Goal: Task Accomplishment & Management: Manage account settings

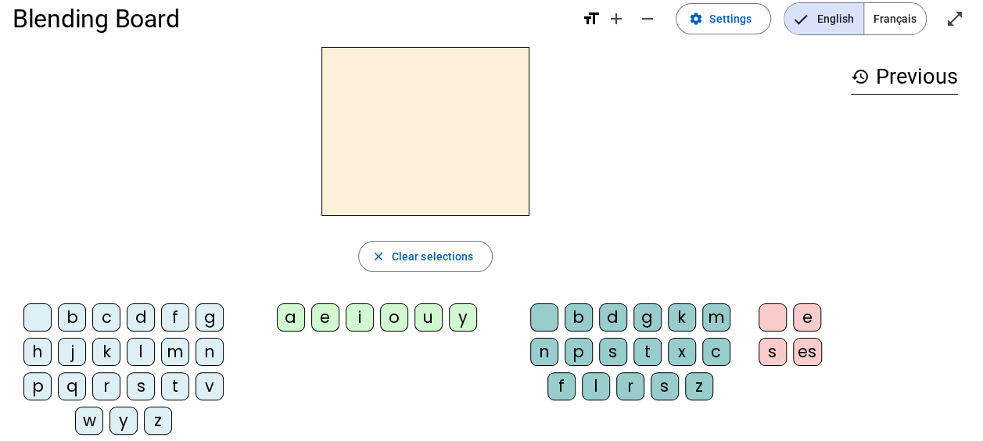
scroll to position [23, 0]
click at [713, 20] on span "Settings" at bounding box center [730, 18] width 42 height 19
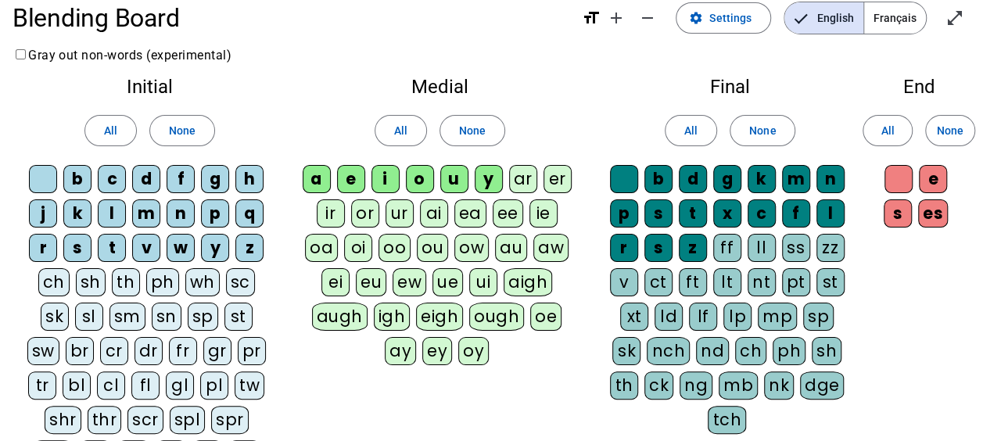
click at [888, 19] on span "Français" at bounding box center [895, 17] width 62 height 31
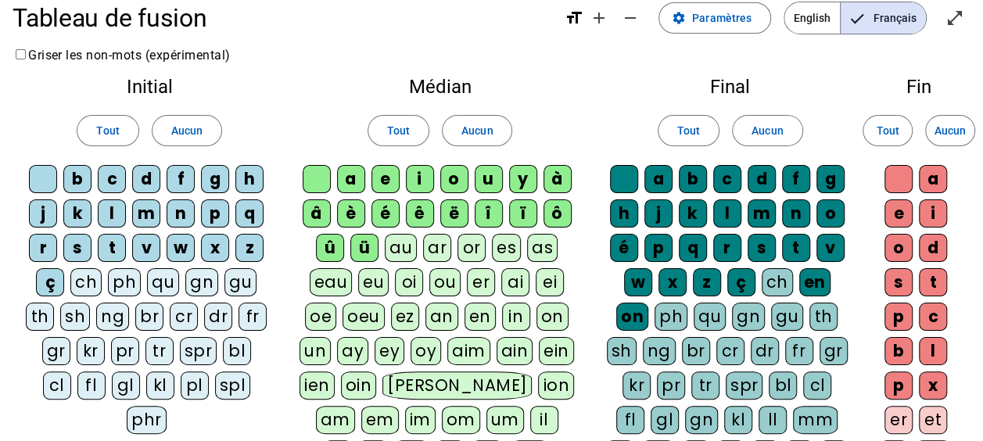
click at [422, 216] on div "ê" at bounding box center [420, 213] width 28 height 28
click at [107, 133] on span "Tout" at bounding box center [107, 130] width 23 height 19
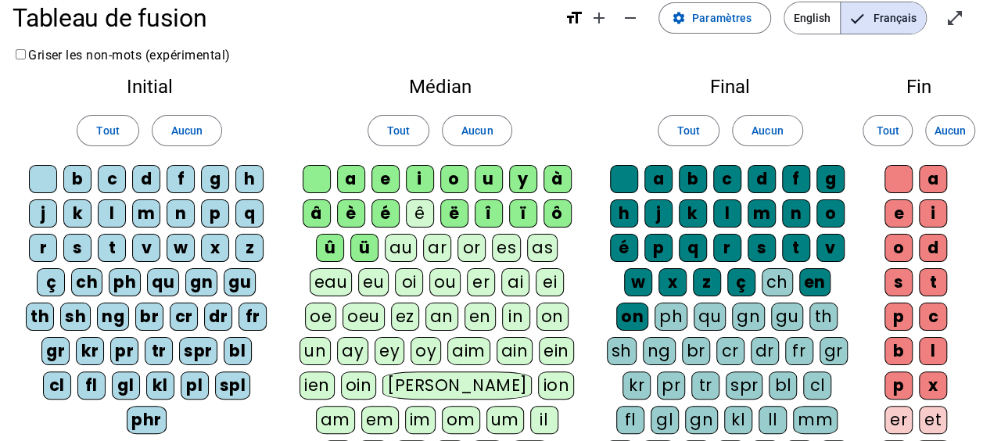
click at [349, 177] on div "a" at bounding box center [351, 179] width 28 height 28
click at [321, 174] on div at bounding box center [317, 179] width 28 height 28
click at [383, 179] on div "e" at bounding box center [385, 179] width 28 height 28
click at [429, 174] on div "i" at bounding box center [420, 179] width 28 height 28
click at [448, 167] on div "o" at bounding box center [454, 179] width 28 height 28
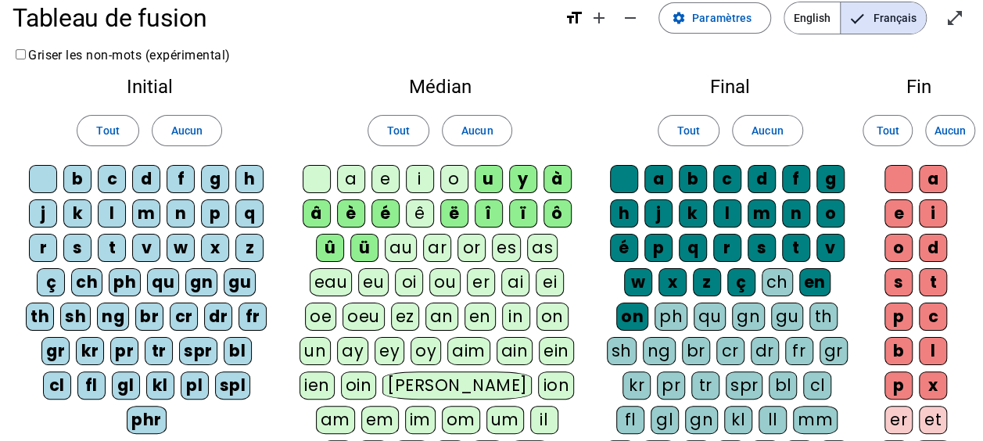
click at [505, 175] on letter-bubble "u" at bounding box center [492, 182] width 34 height 34
click at [529, 175] on div "y" at bounding box center [523, 179] width 28 height 28
click at [687, 133] on span "Tout" at bounding box center [688, 130] width 23 height 19
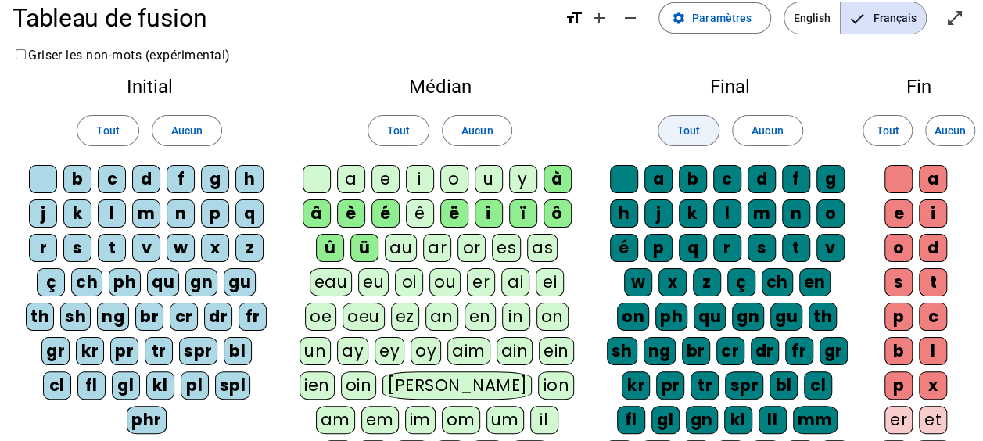
click at [690, 125] on span "Tout" at bounding box center [688, 130] width 23 height 19
click at [689, 133] on span "Tout" at bounding box center [688, 130] width 23 height 19
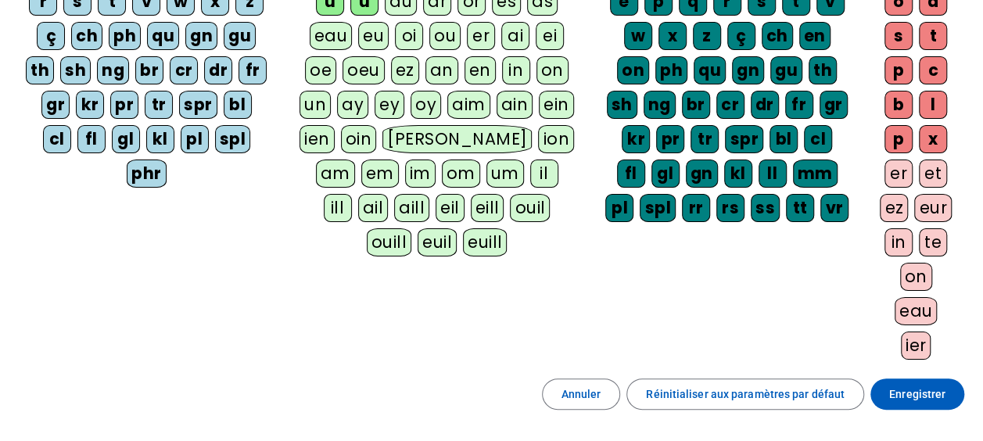
scroll to position [394, 0]
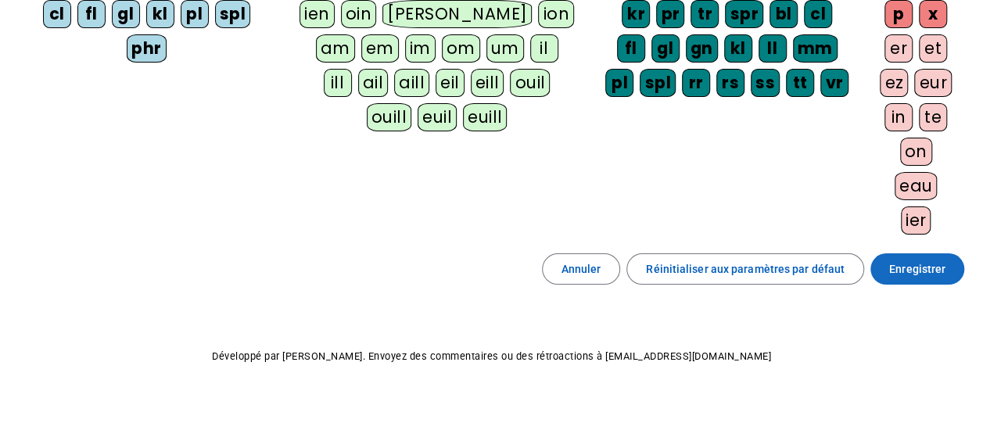
click at [915, 265] on span "Enregistrer" at bounding box center [917, 269] width 56 height 19
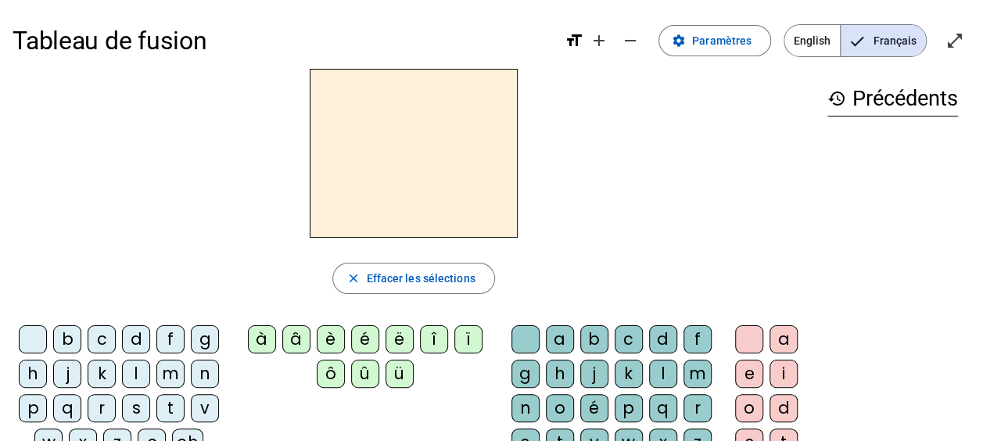
click at [164, 339] on div "f" at bounding box center [170, 339] width 28 height 28
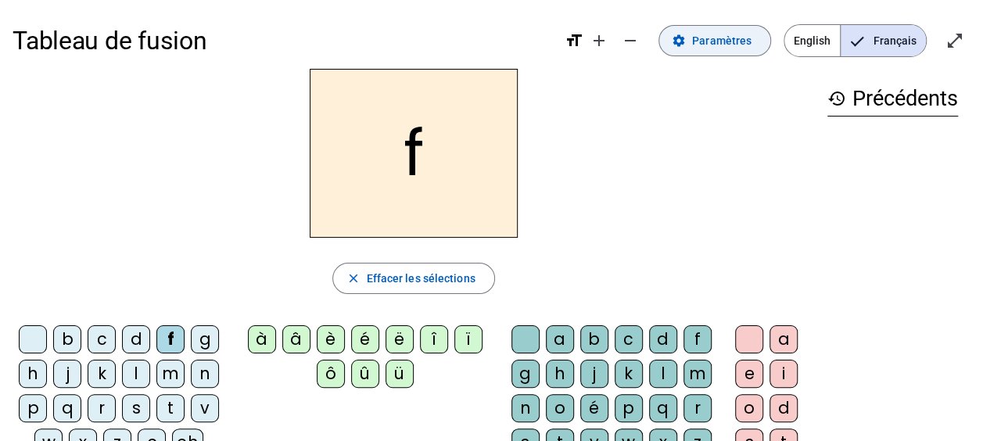
click at [719, 41] on span "Paramètres" at bounding box center [721, 40] width 59 height 19
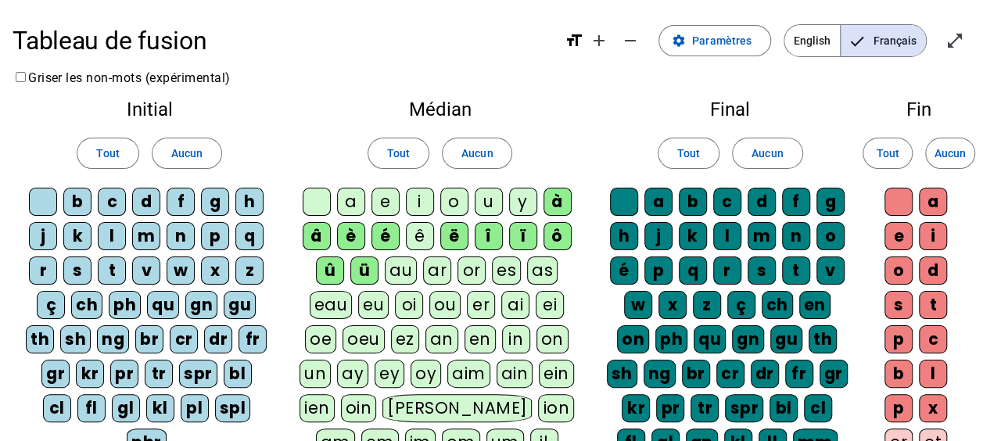
click at [414, 232] on div "ê" at bounding box center [420, 236] width 28 height 28
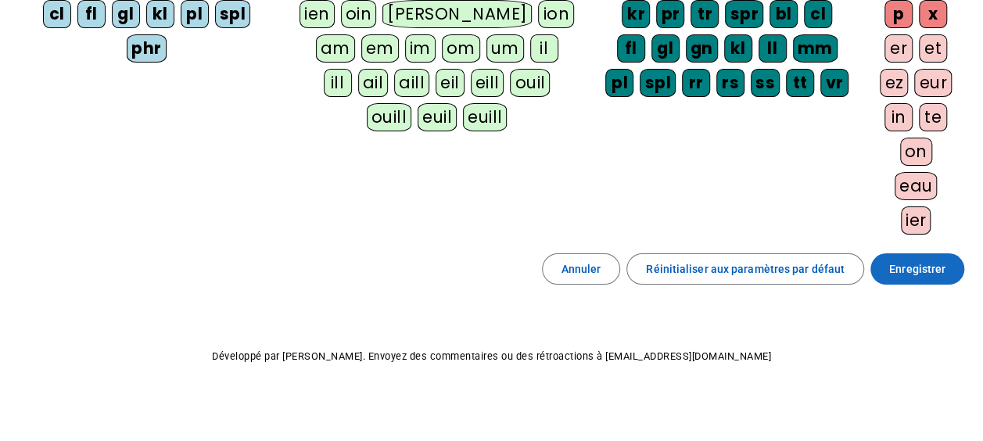
click at [924, 261] on span "Enregistrer" at bounding box center [917, 269] width 56 height 19
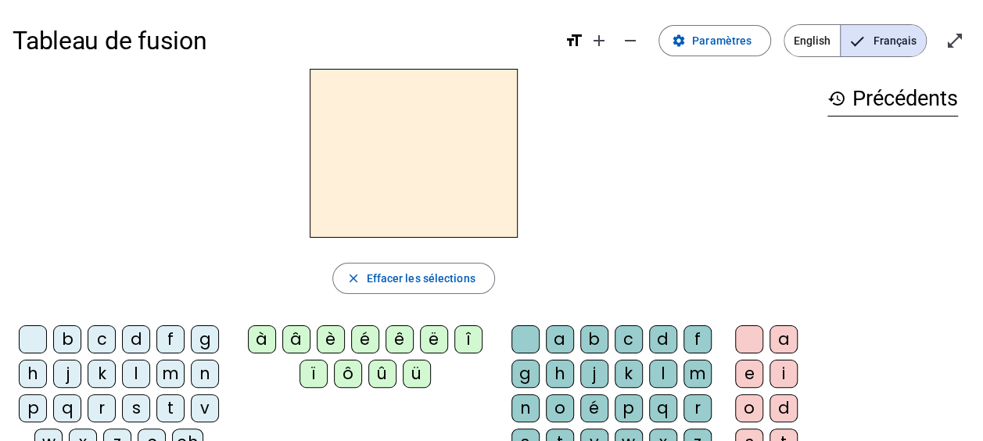
click at [174, 336] on div "f" at bounding box center [170, 339] width 28 height 28
click at [400, 337] on div "ê" at bounding box center [400, 339] width 28 height 28
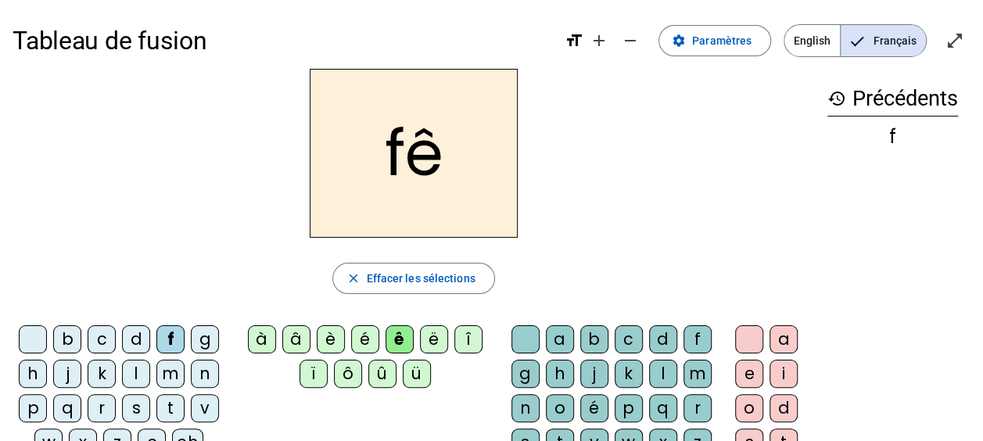
scroll to position [43, 0]
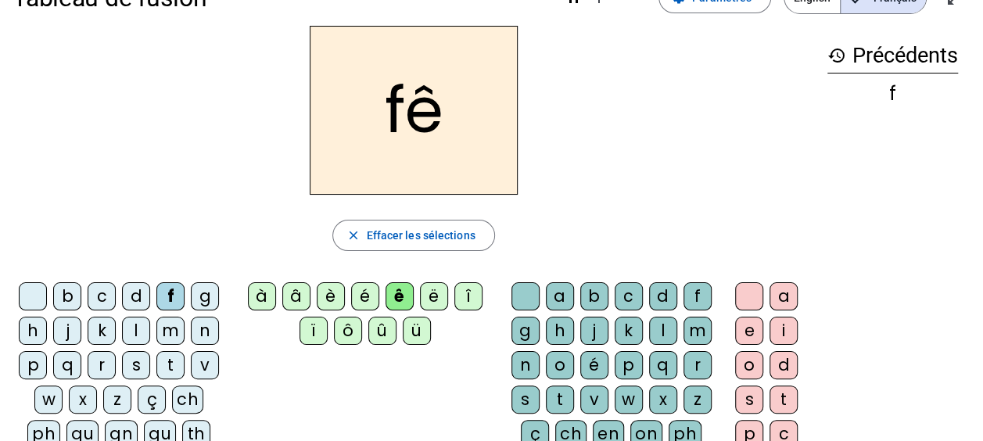
click at [559, 393] on div "t" at bounding box center [560, 400] width 28 height 28
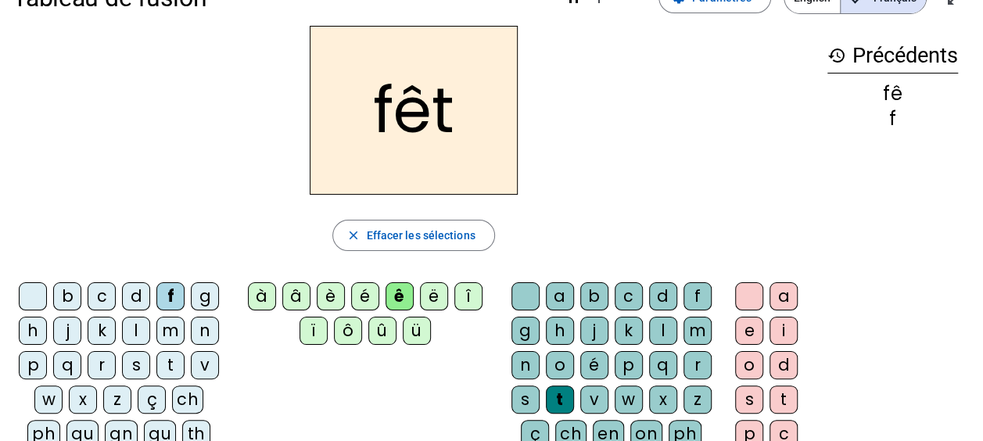
click at [747, 326] on div "e" at bounding box center [749, 331] width 28 height 28
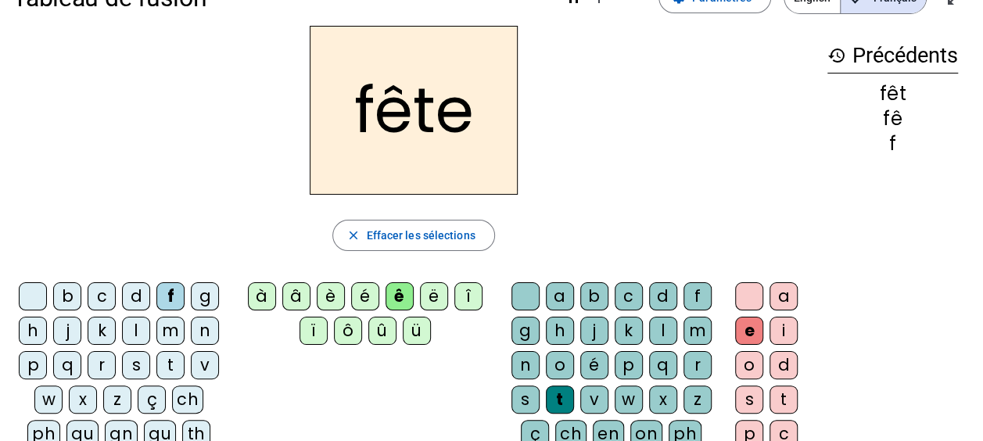
click at [161, 366] on div "t" at bounding box center [170, 365] width 28 height 28
click at [69, 297] on div "b" at bounding box center [67, 296] width 28 height 28
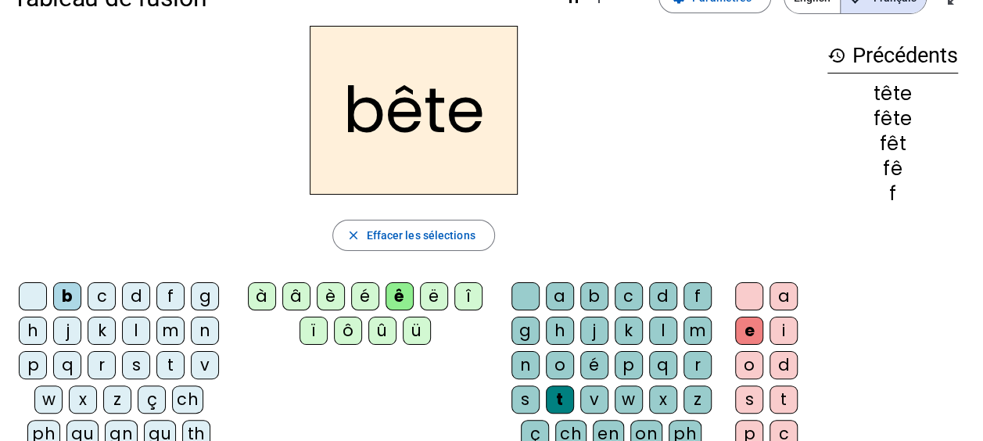
scroll to position [0, 0]
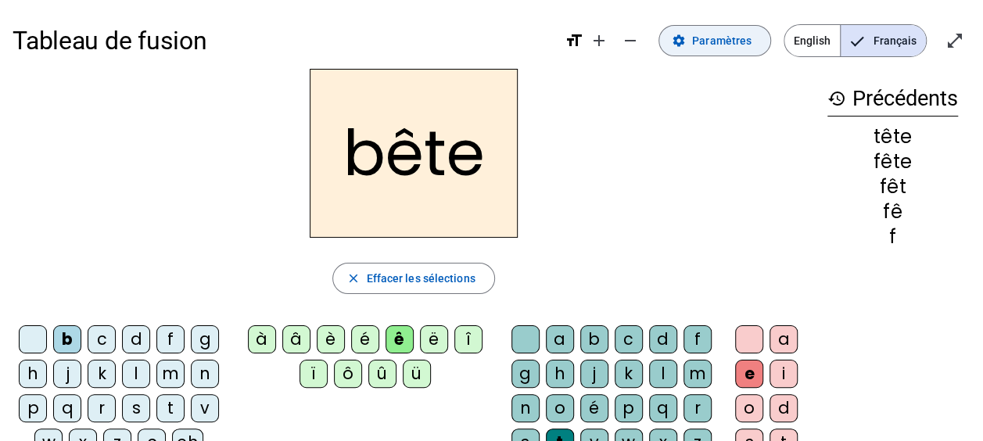
click at [719, 44] on span "Paramètres" at bounding box center [721, 40] width 59 height 19
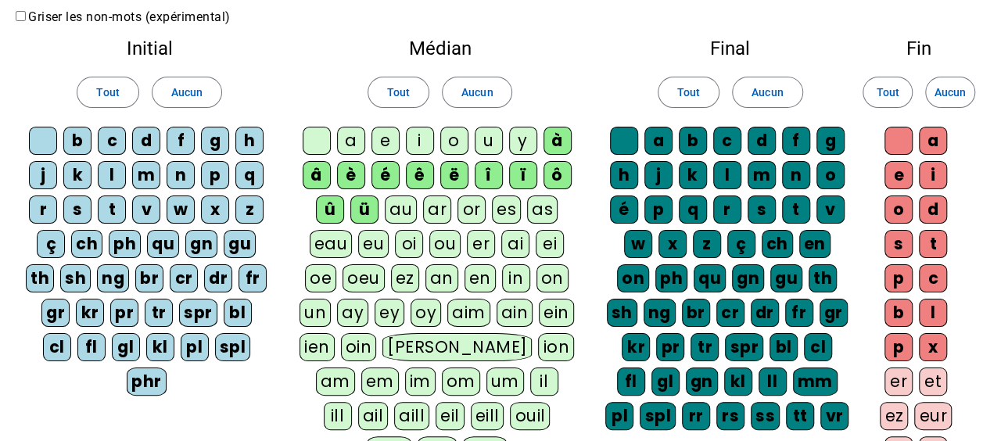
scroll to position [59, 0]
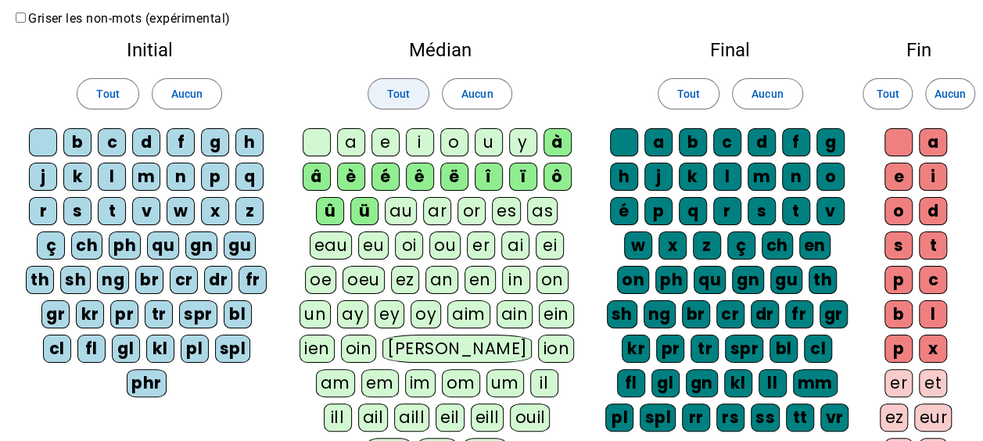
click at [402, 92] on span "Tout" at bounding box center [398, 93] width 23 height 19
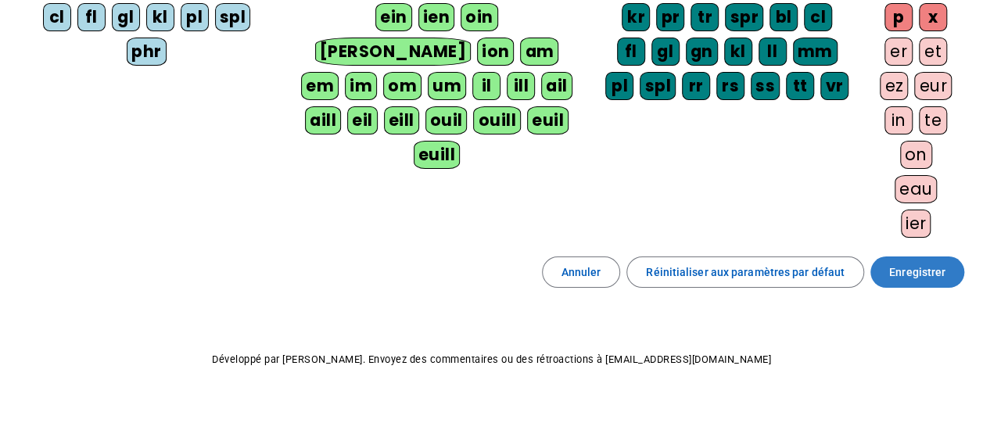
click at [936, 271] on span "Enregistrer" at bounding box center [917, 272] width 56 height 19
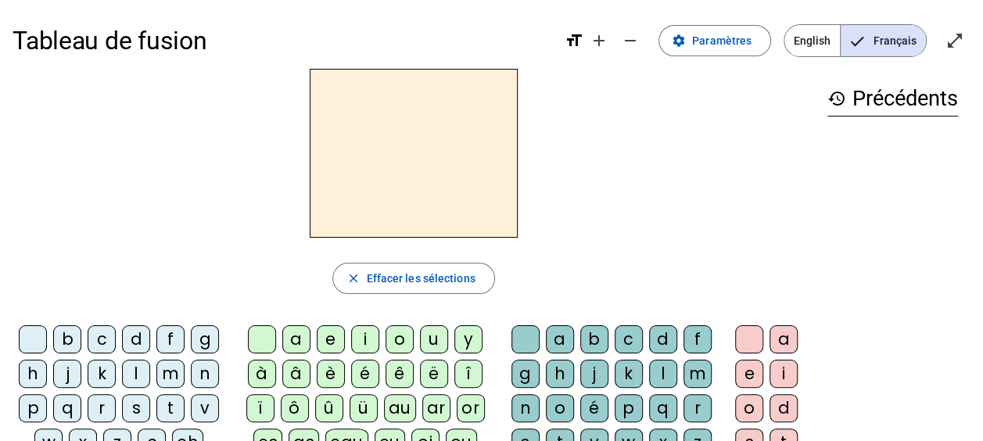
click at [70, 333] on div "b" at bounding box center [67, 339] width 28 height 28
click at [434, 339] on div "u" at bounding box center [434, 339] width 28 height 28
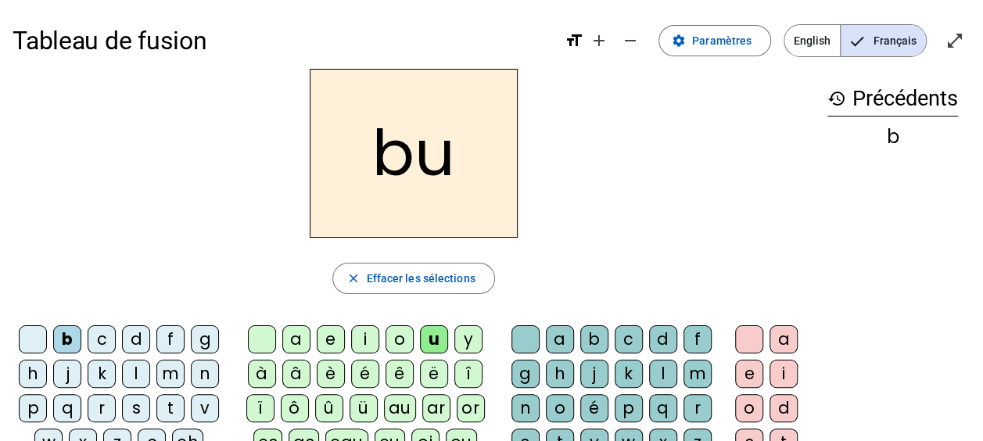
scroll to position [61, 0]
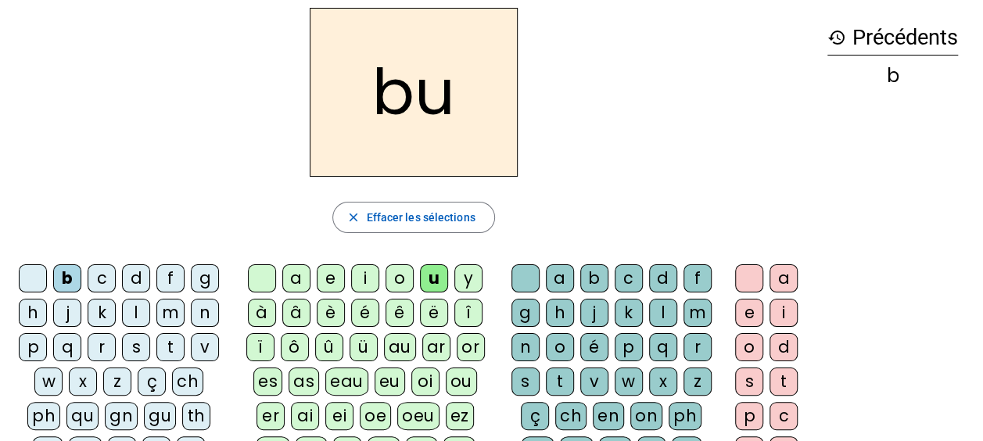
click at [566, 372] on div "t" at bounding box center [560, 382] width 28 height 28
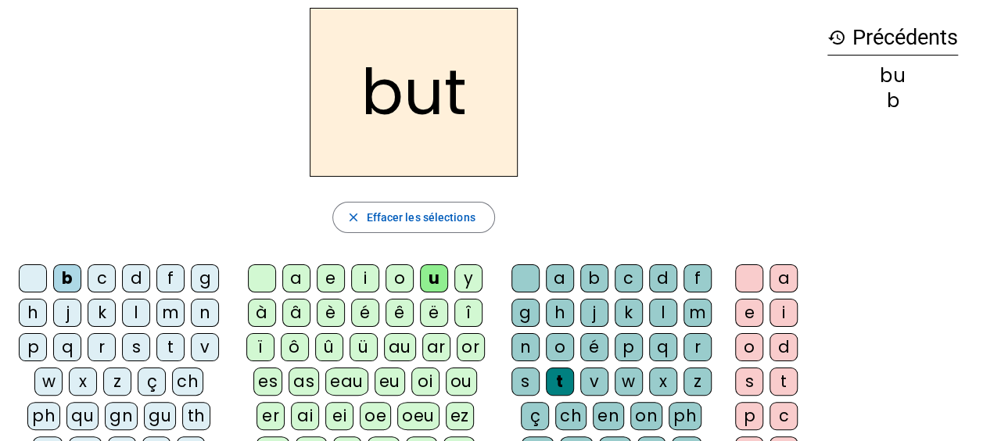
click at [750, 308] on div "e" at bounding box center [749, 313] width 28 height 28
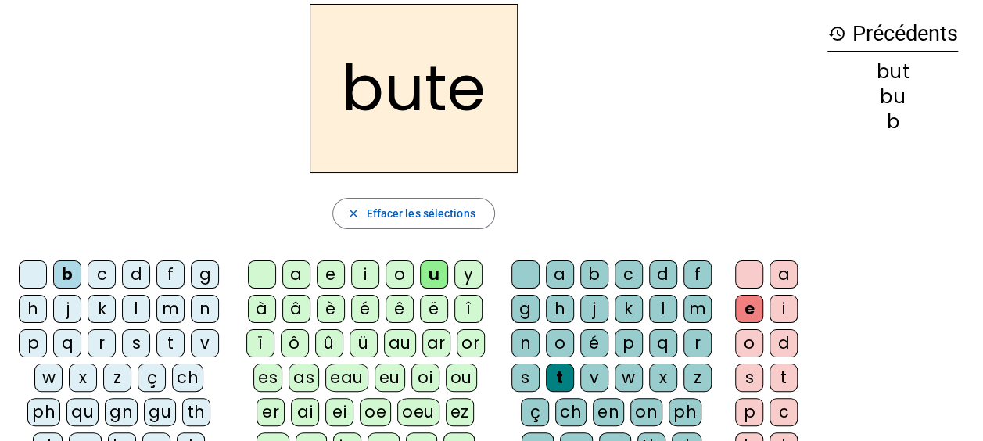
scroll to position [70, 0]
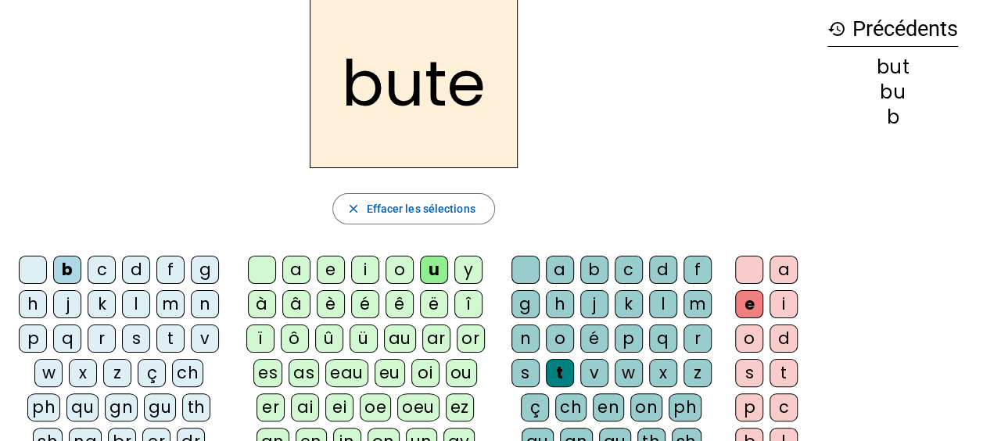
click at [524, 364] on div "s" at bounding box center [525, 373] width 28 height 28
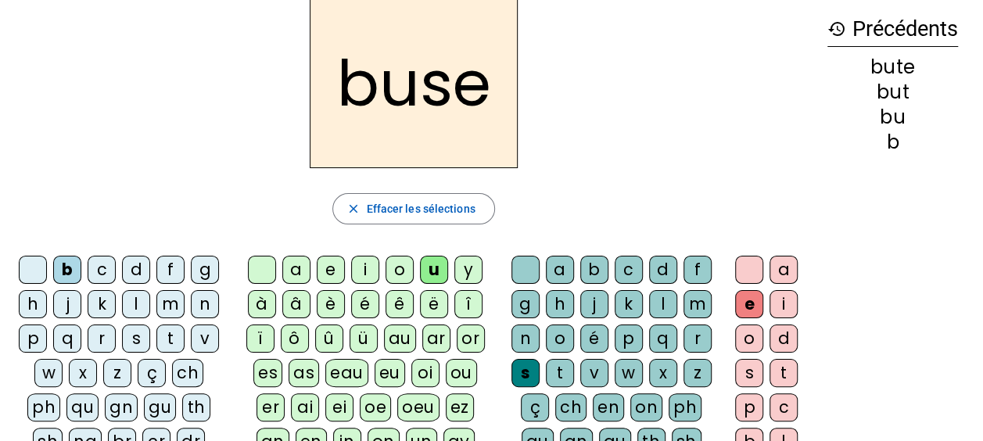
click at [365, 263] on div "i" at bounding box center [365, 270] width 28 height 28
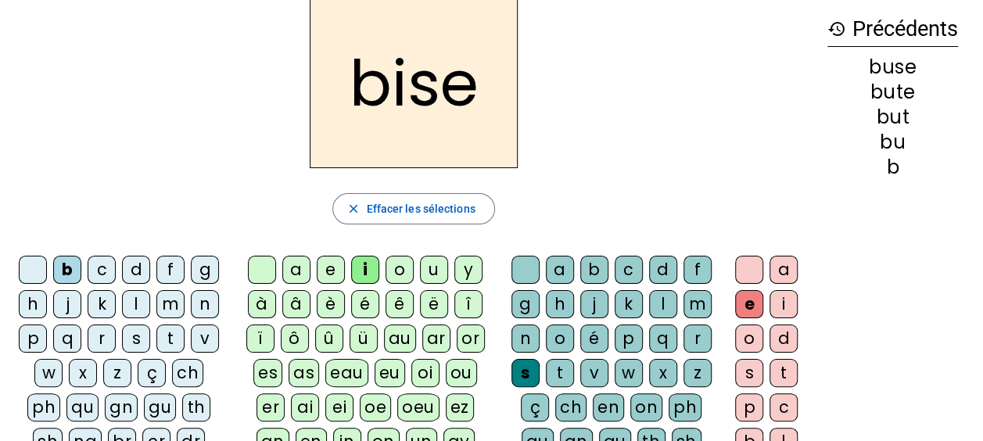
click at [292, 267] on div "a" at bounding box center [296, 270] width 28 height 28
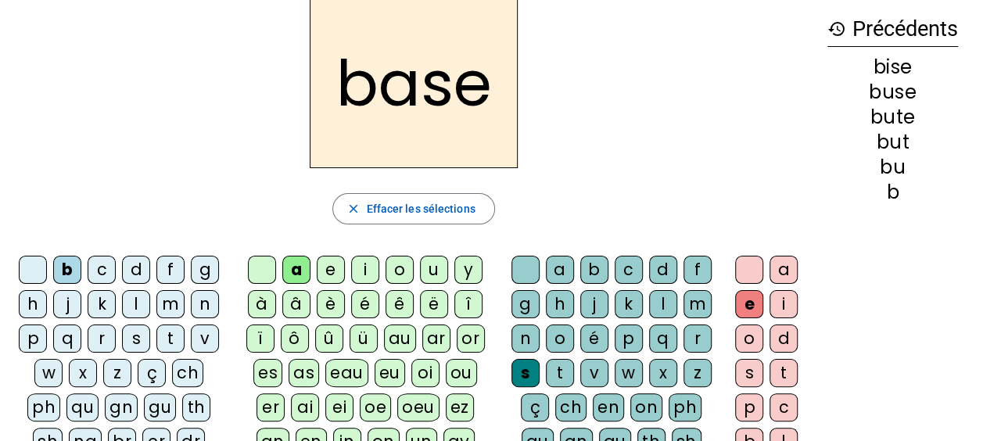
click at [106, 335] on div "r" at bounding box center [102, 339] width 28 height 28
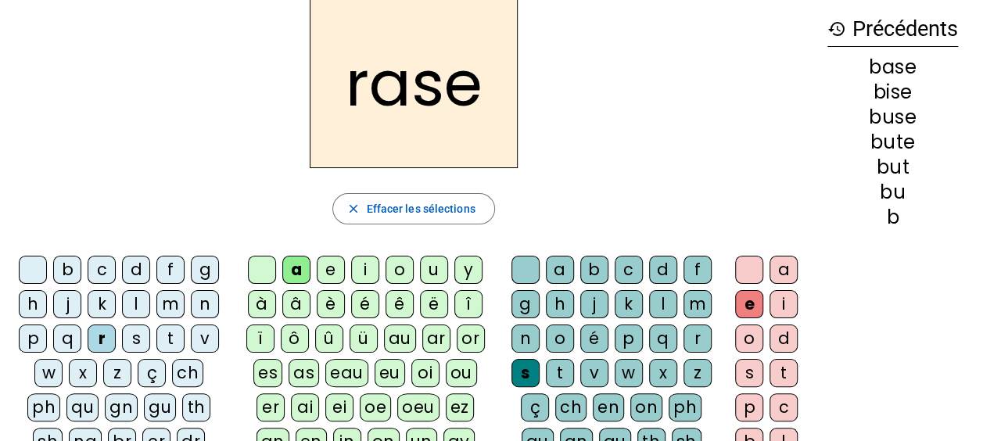
click at [526, 302] on div "g" at bounding box center [525, 304] width 28 height 28
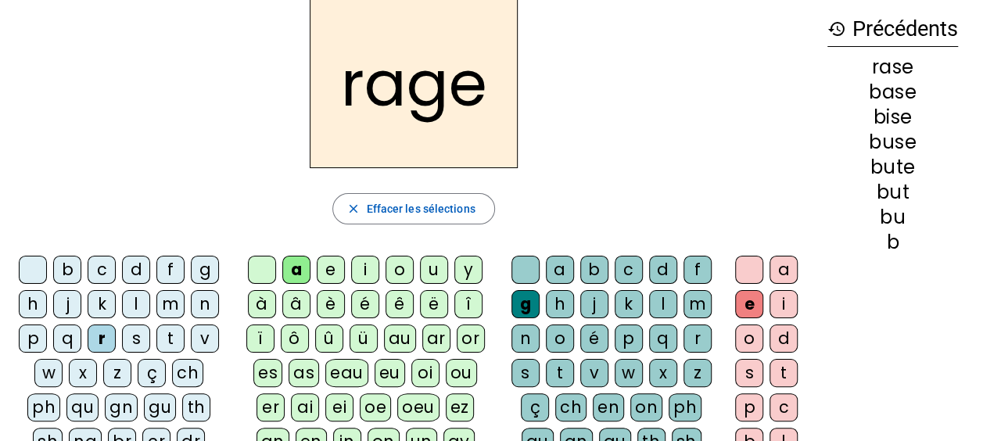
click at [36, 339] on div "p" at bounding box center [33, 339] width 28 height 28
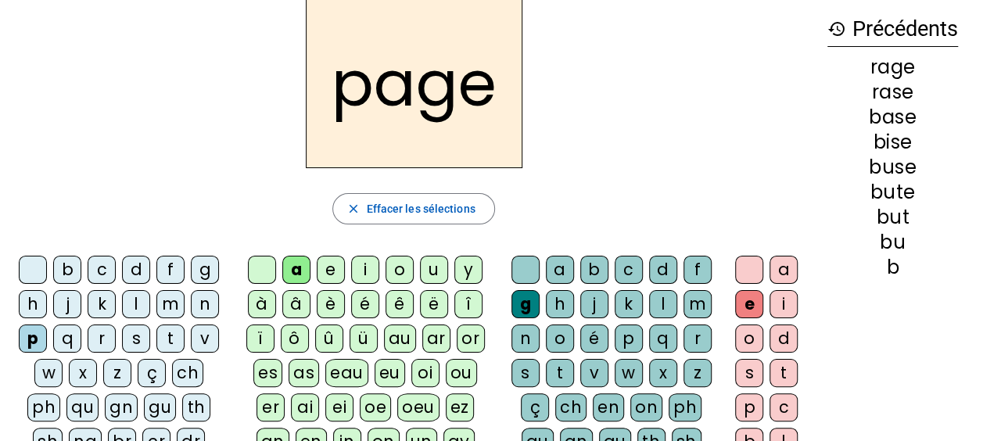
click at [588, 365] on div "v" at bounding box center [594, 373] width 28 height 28
